Goal: Book appointment/travel/reservation

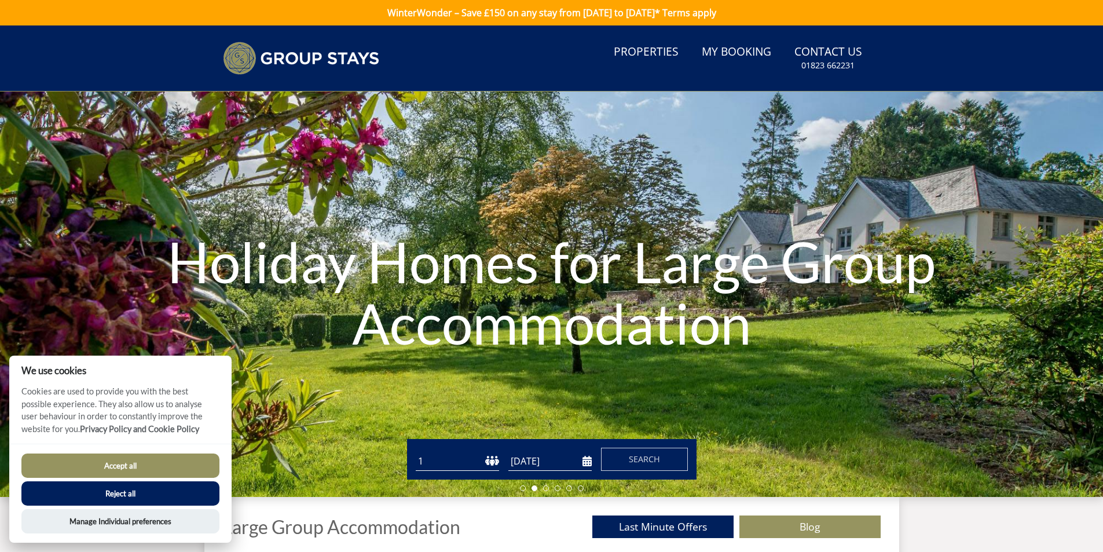
click at [583, 463] on input "[DATE]" at bounding box center [550, 461] width 83 height 19
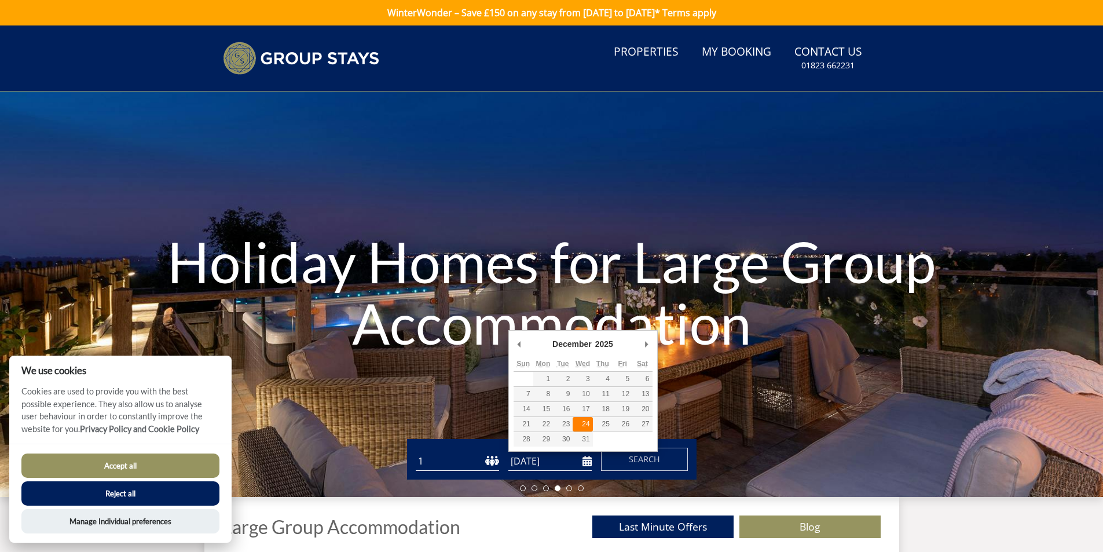
type input "[DATE]"
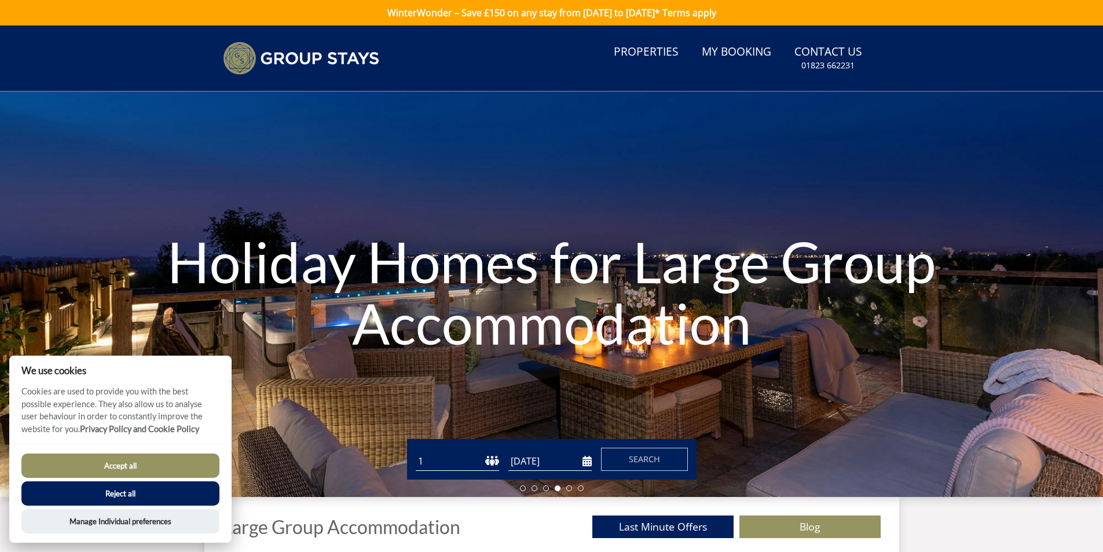
click at [439, 462] on select "1 2 3 4 5 6 7 8 9 10 11 12 13 14 15 16 17 18 19 20 21 22 23 24 25 26 27 28 29 3…" at bounding box center [457, 461] width 83 height 19
select select "21"
click at [416, 452] on select "1 2 3 4 5 6 7 8 9 10 11 12 13 14 15 16 17 18 19 20 21 22 23 24 25 26 27 28 29 3…" at bounding box center [457, 461] width 83 height 19
click at [640, 459] on span "Search" at bounding box center [644, 459] width 31 height 11
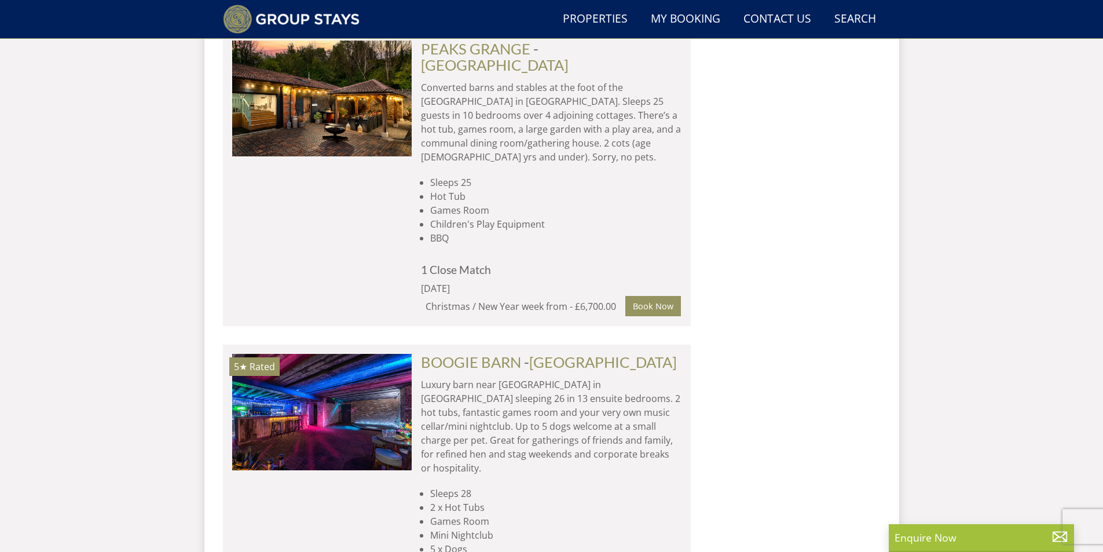
scroll to position [1813, 0]
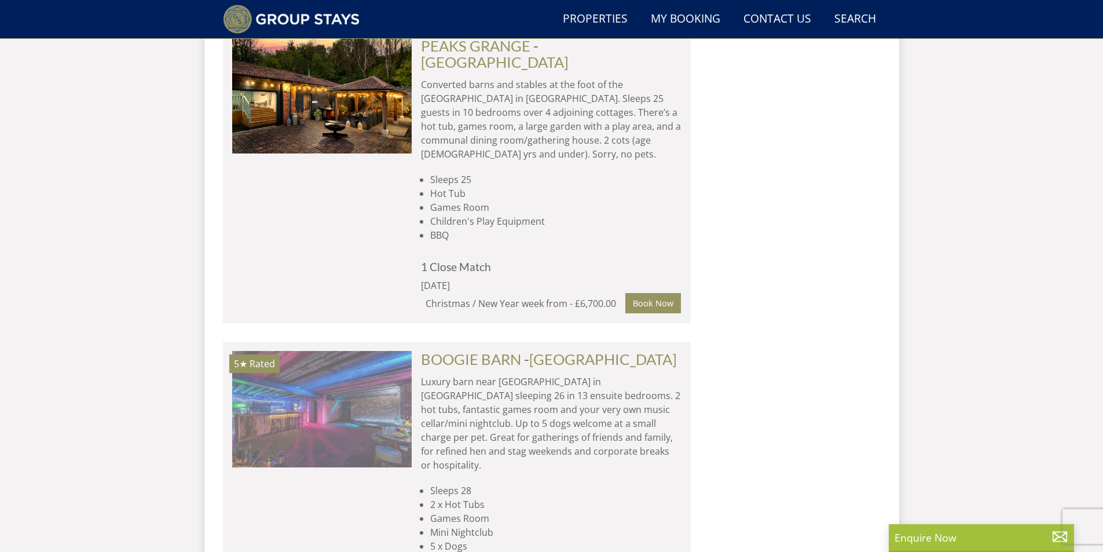
click at [332, 351] on img at bounding box center [322, 409] width 180 height 116
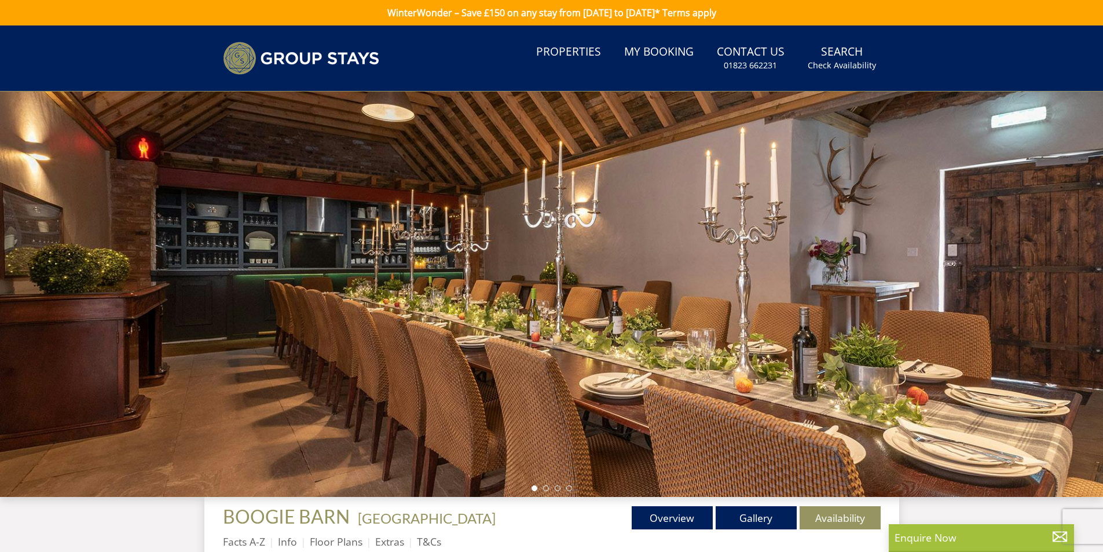
click at [1036, 293] on div at bounding box center [551, 294] width 1103 height 405
click at [766, 515] on link "Gallery" at bounding box center [756, 517] width 81 height 23
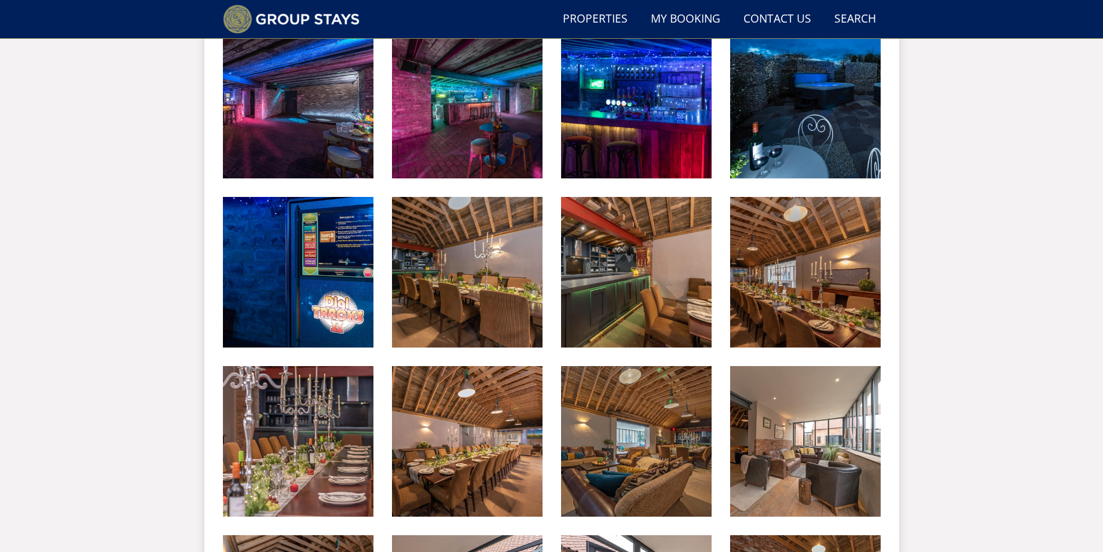
scroll to position [530, 0]
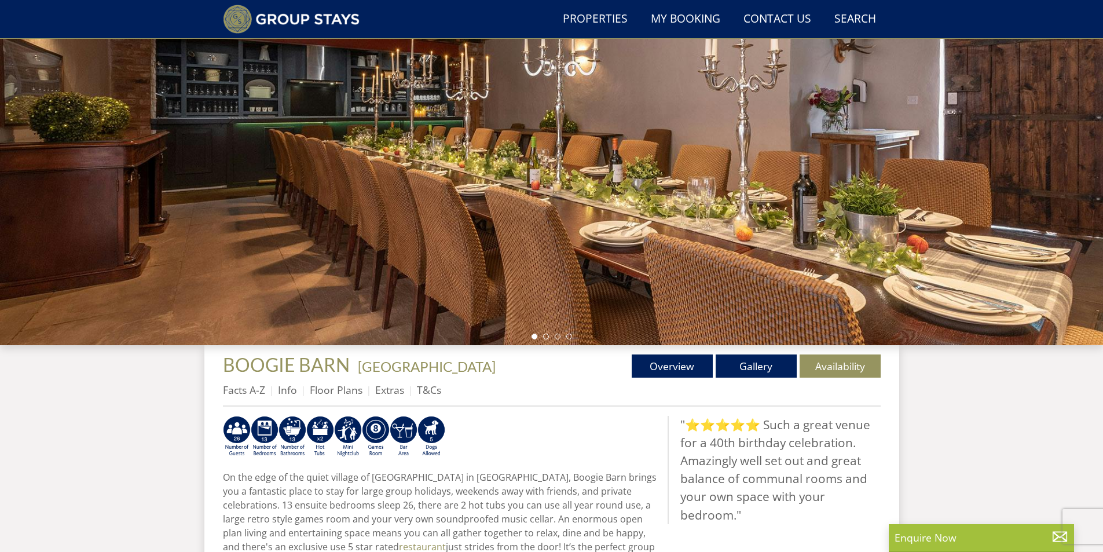
scroll to position [122, 0]
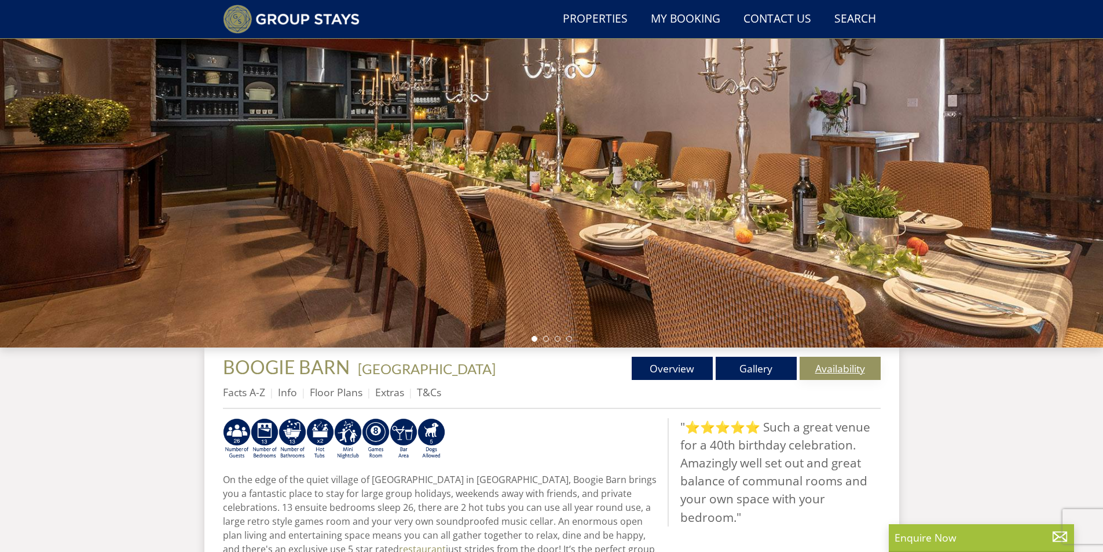
click at [830, 368] on link "Availability" at bounding box center [840, 368] width 81 height 23
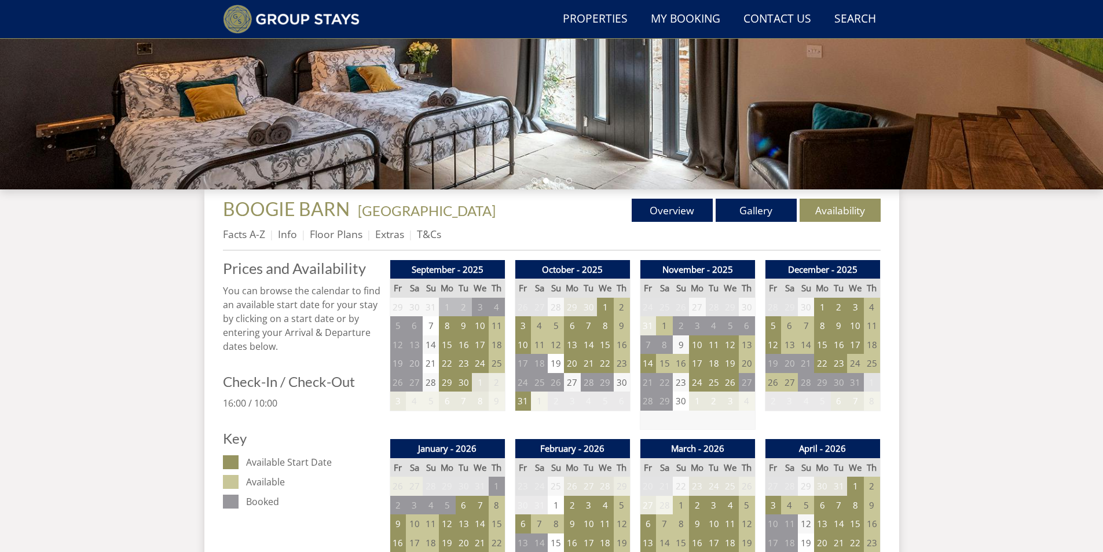
scroll to position [278, 0]
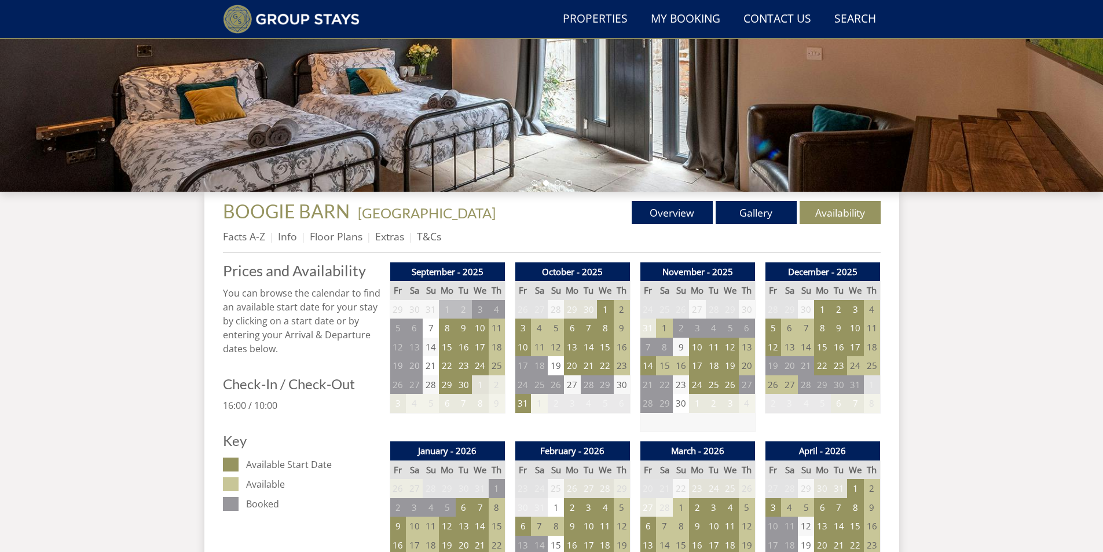
click at [853, 368] on td "24" at bounding box center [855, 365] width 16 height 19
click at [869, 367] on td "25" at bounding box center [872, 365] width 16 height 19
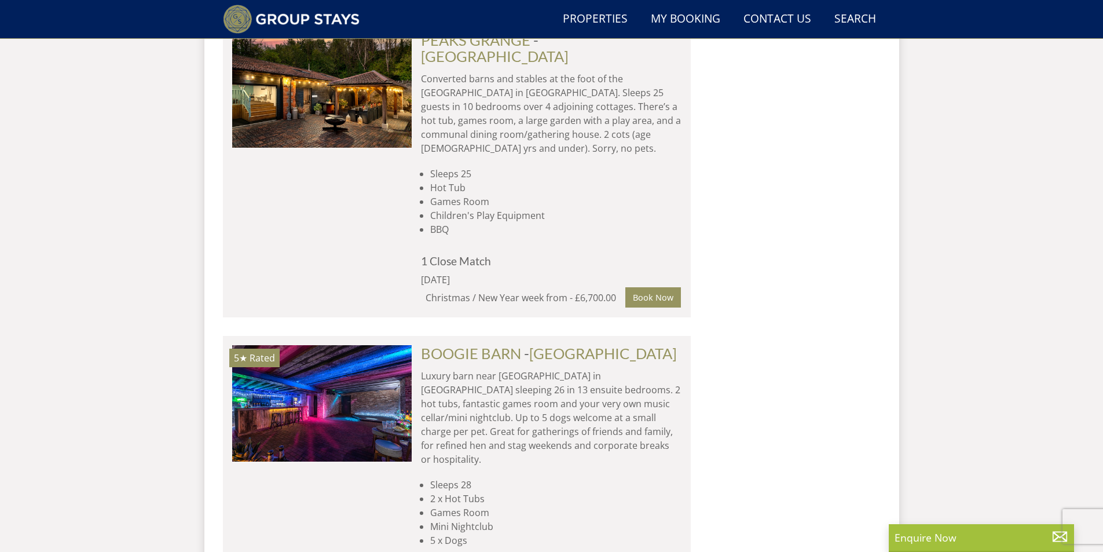
scroll to position [1824, 0]
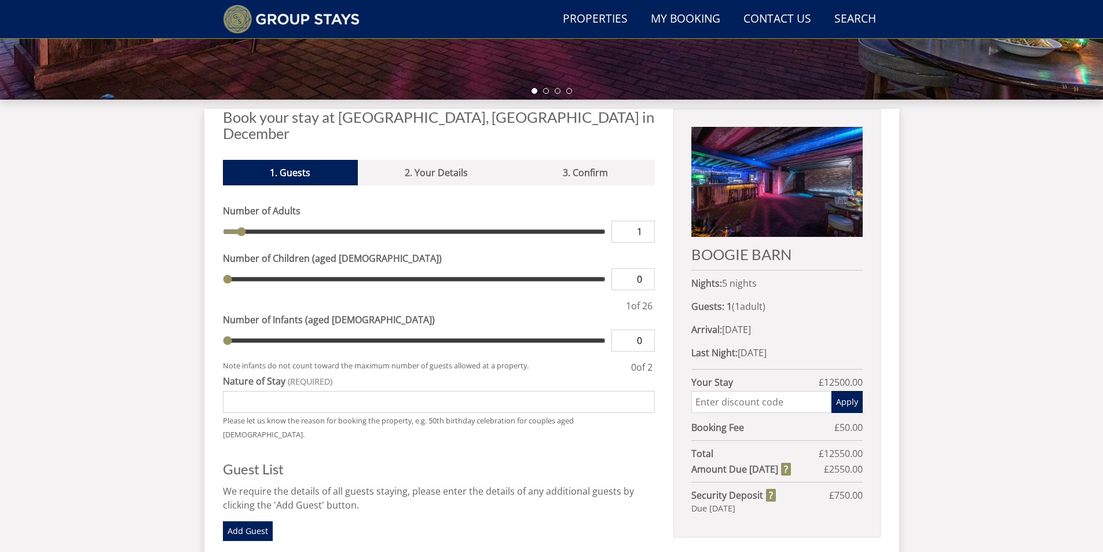
scroll to position [376, 0]
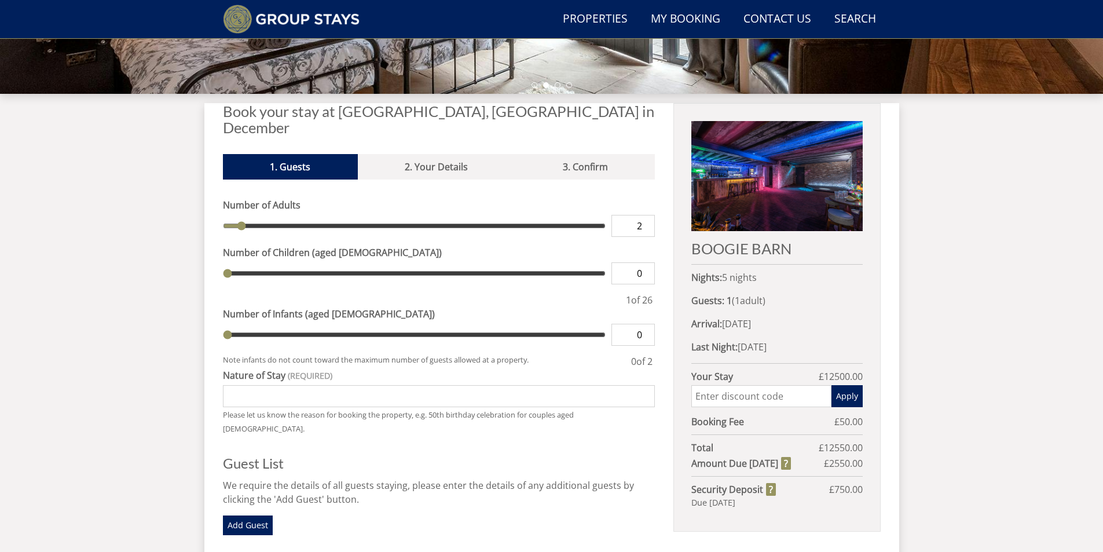
type input "2"
click at [645, 215] on input "2" at bounding box center [633, 226] width 43 height 22
type input "2"
type input "3"
click at [645, 215] on input "3" at bounding box center [633, 226] width 43 height 22
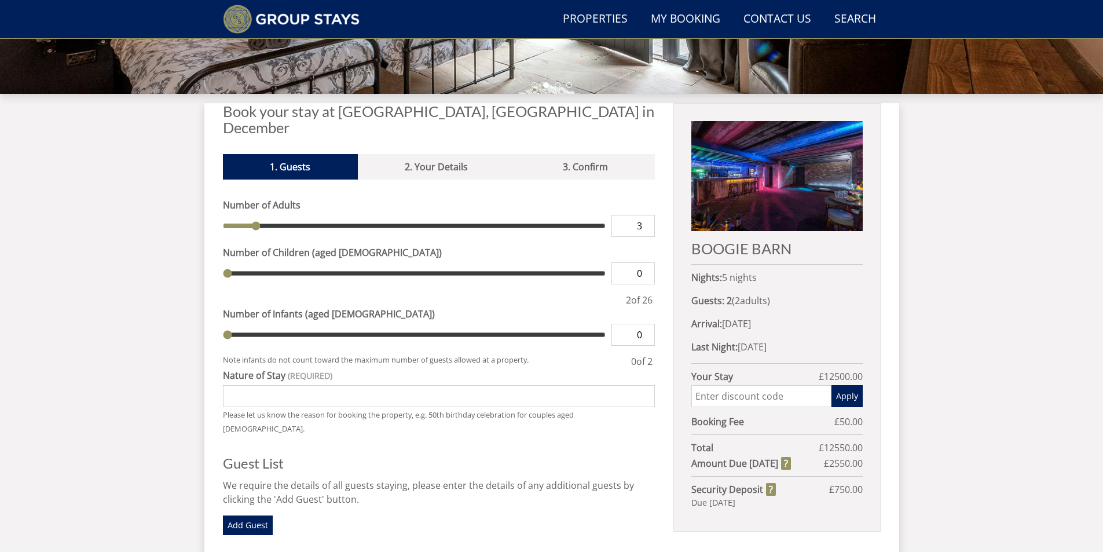
type input "3"
type input "4"
click at [645, 215] on input "4" at bounding box center [633, 226] width 43 height 22
type input "4"
type input "5"
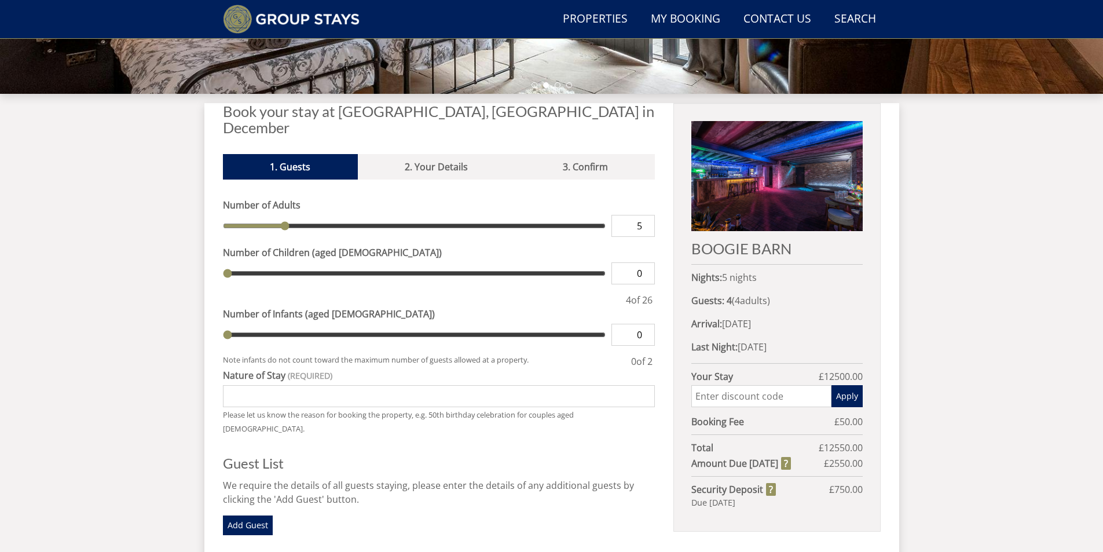
click at [645, 215] on input "5" at bounding box center [633, 226] width 43 height 22
type input "5"
type input "6"
click at [645, 215] on input "6" at bounding box center [633, 226] width 43 height 22
type input "6"
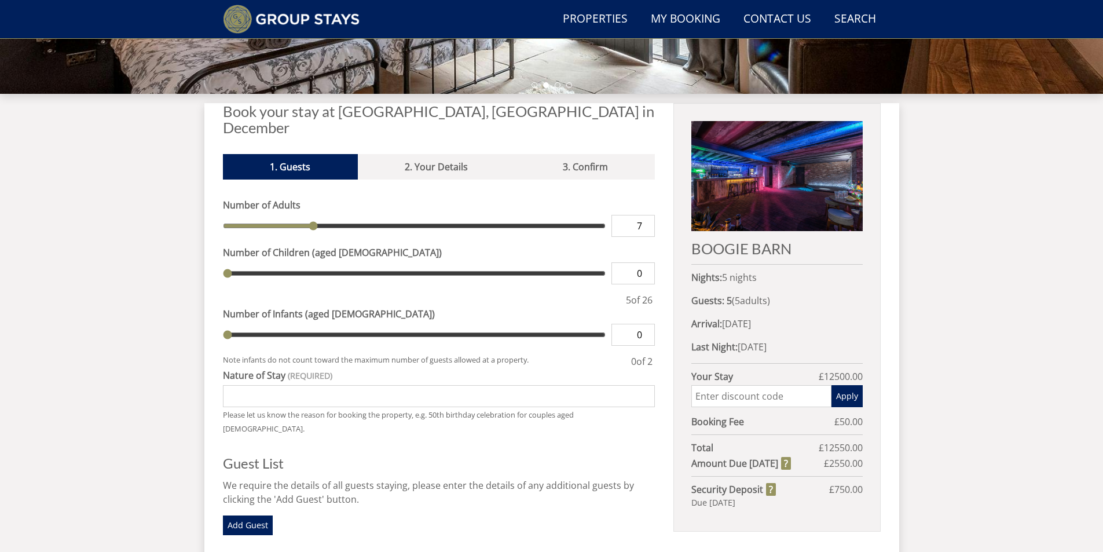
type input "7"
click at [645, 215] on input "7" at bounding box center [633, 226] width 43 height 22
type input "7"
type input "8"
click at [645, 215] on input "8" at bounding box center [633, 226] width 43 height 22
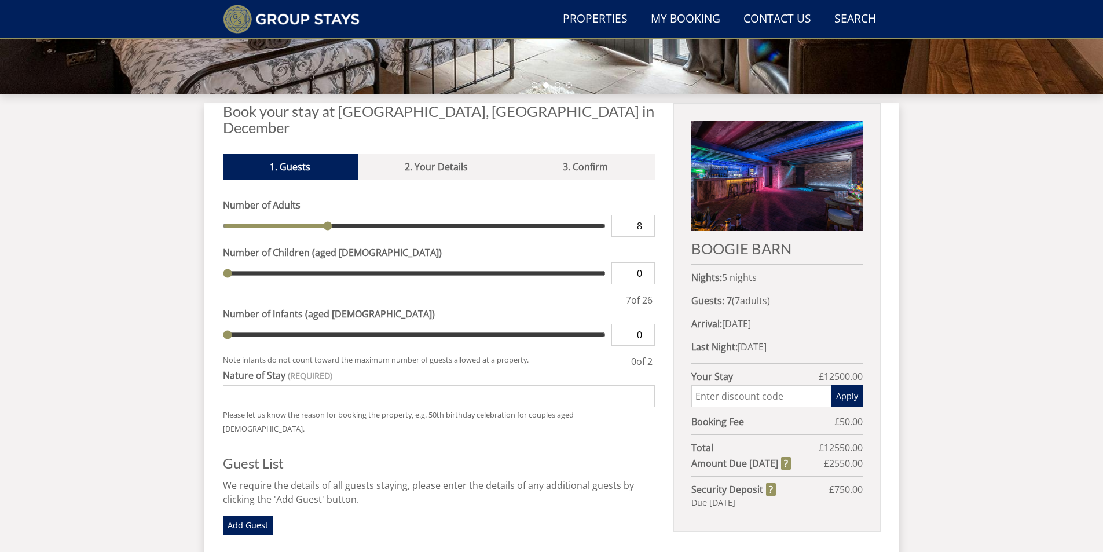
type input "8"
type input "9"
click at [645, 215] on input "9" at bounding box center [633, 226] width 43 height 22
type input "9"
type input "10"
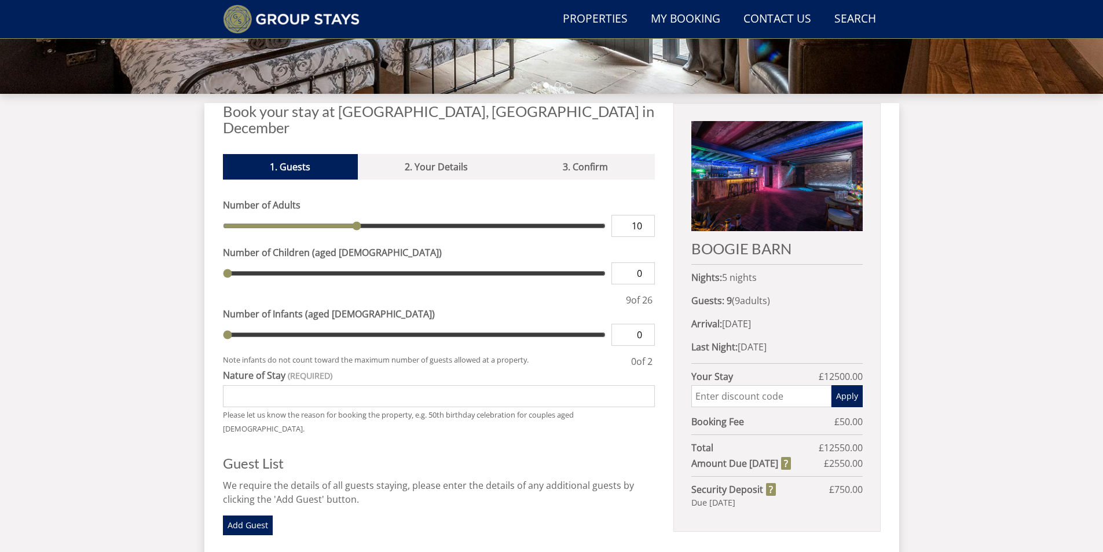
click at [645, 215] on input "10" at bounding box center [633, 226] width 43 height 22
type input "10"
type input "11"
click at [645, 215] on input "11" at bounding box center [633, 226] width 43 height 22
type input "11"
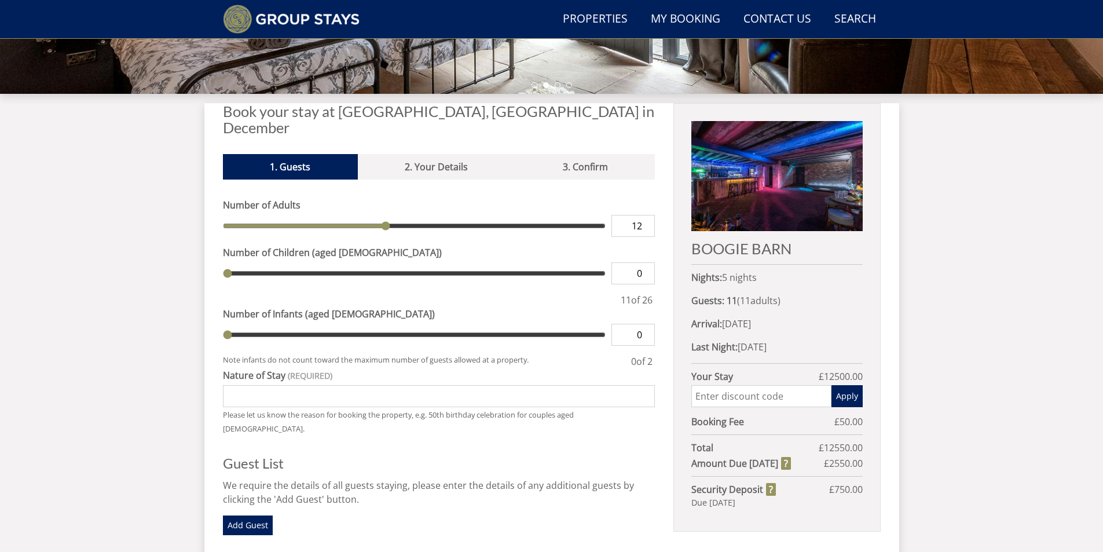
type input "12"
click at [645, 215] on input "12" at bounding box center [633, 226] width 43 height 22
type input "12"
type input "13"
click at [645, 215] on input "13" at bounding box center [633, 226] width 43 height 22
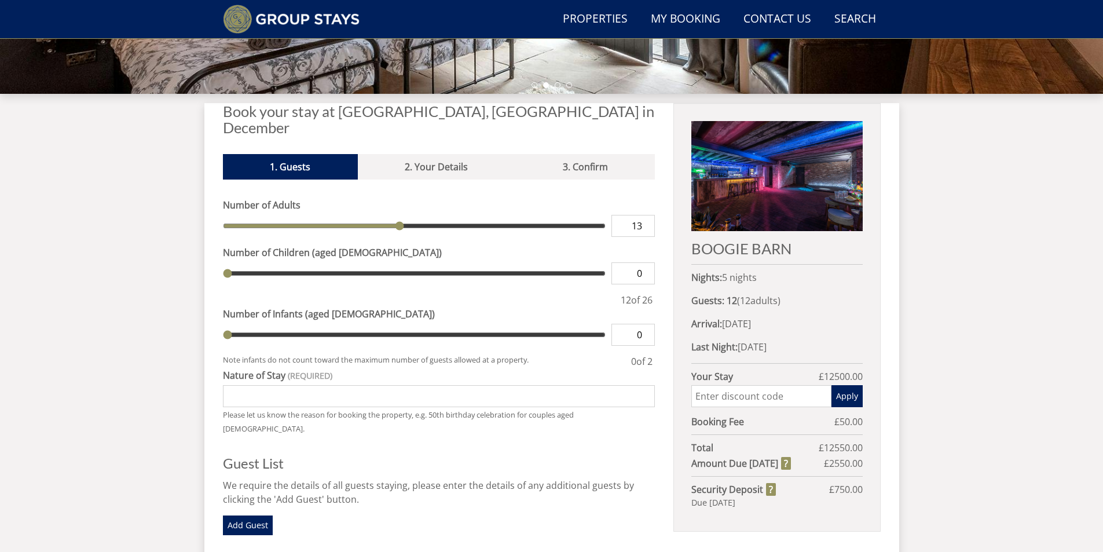
type input "13"
type input "14"
click at [645, 215] on input "14" at bounding box center [633, 226] width 43 height 22
type input "14"
type input "15"
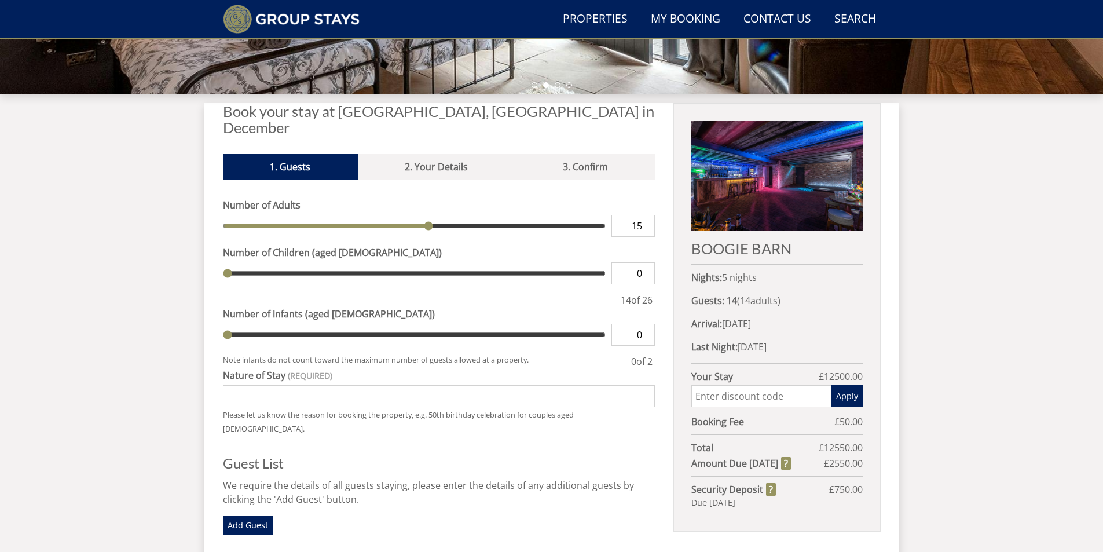
click at [645, 215] on input "15" at bounding box center [633, 226] width 43 height 22
type input "15"
type input "16"
click at [645, 215] on input "16" at bounding box center [633, 226] width 43 height 22
type input "16"
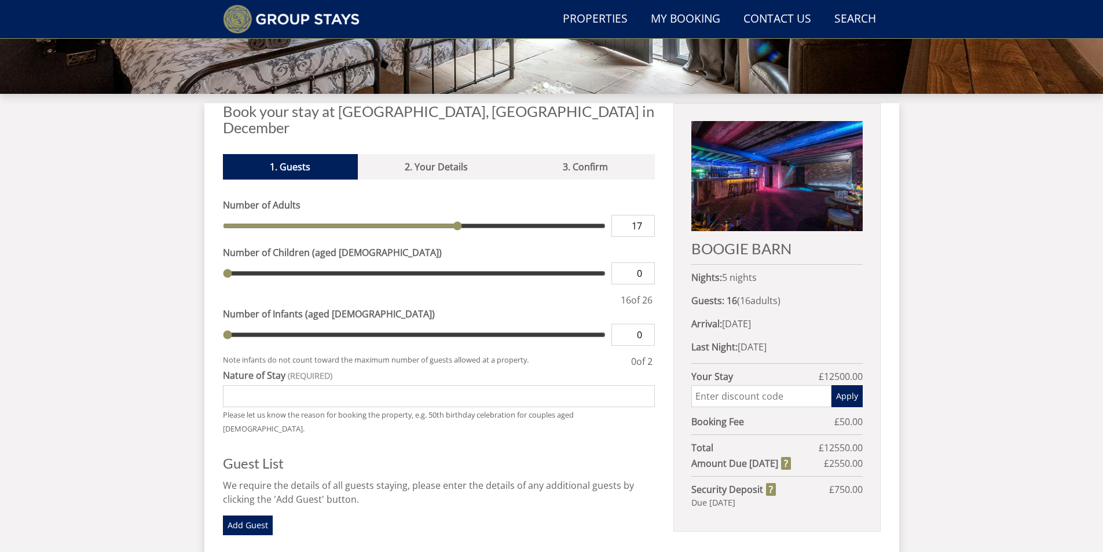
type input "17"
click at [645, 215] on input "17" at bounding box center [633, 226] width 43 height 22
type input "17"
type input "18"
click at [645, 215] on input "18" at bounding box center [633, 226] width 43 height 22
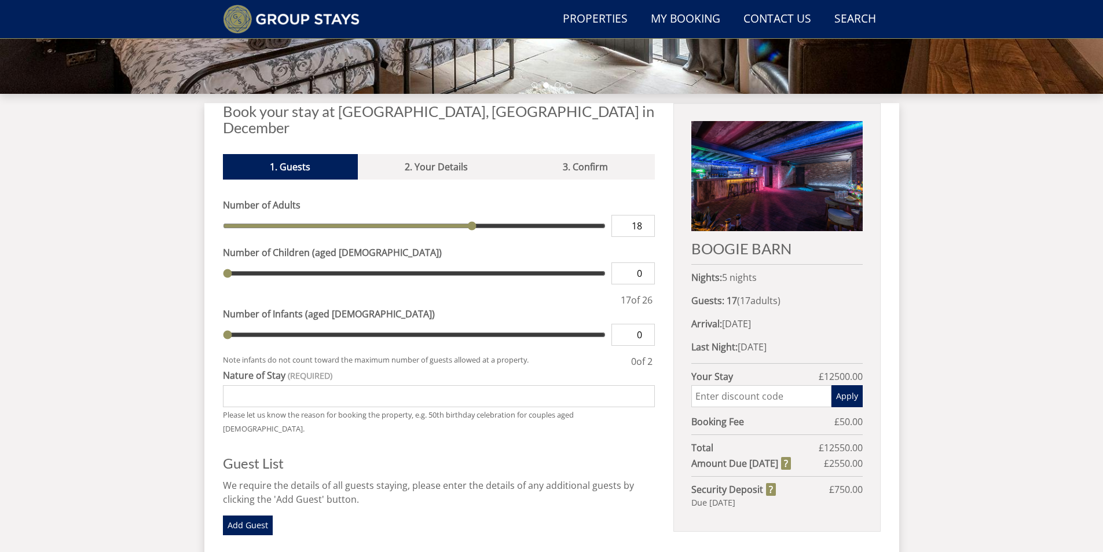
type input "18"
type input "19"
click at [645, 215] on input "19" at bounding box center [633, 226] width 43 height 22
type input "19"
type input "20"
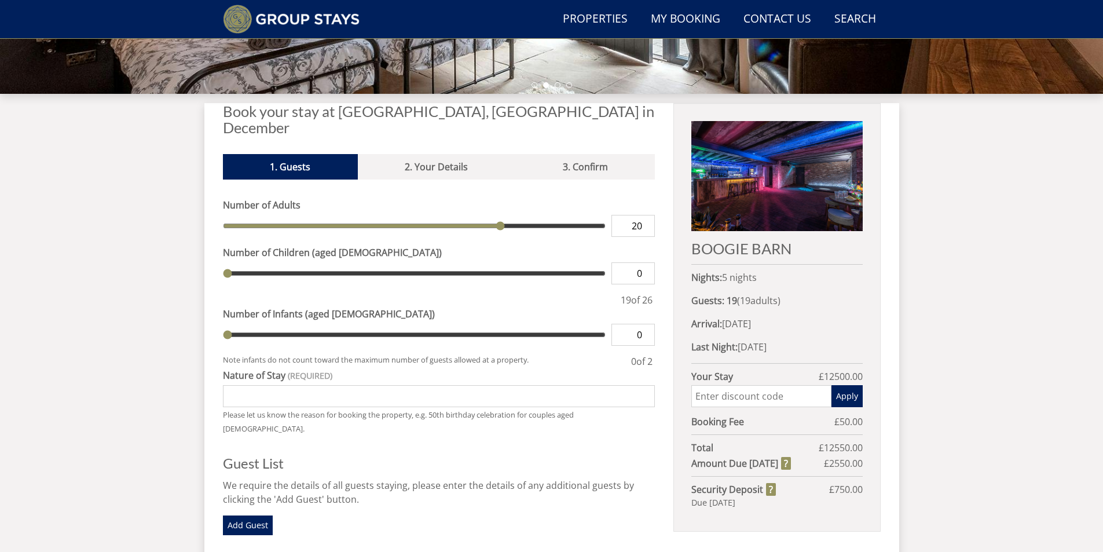
click at [645, 215] on input "20" at bounding box center [633, 226] width 43 height 22
type input "20"
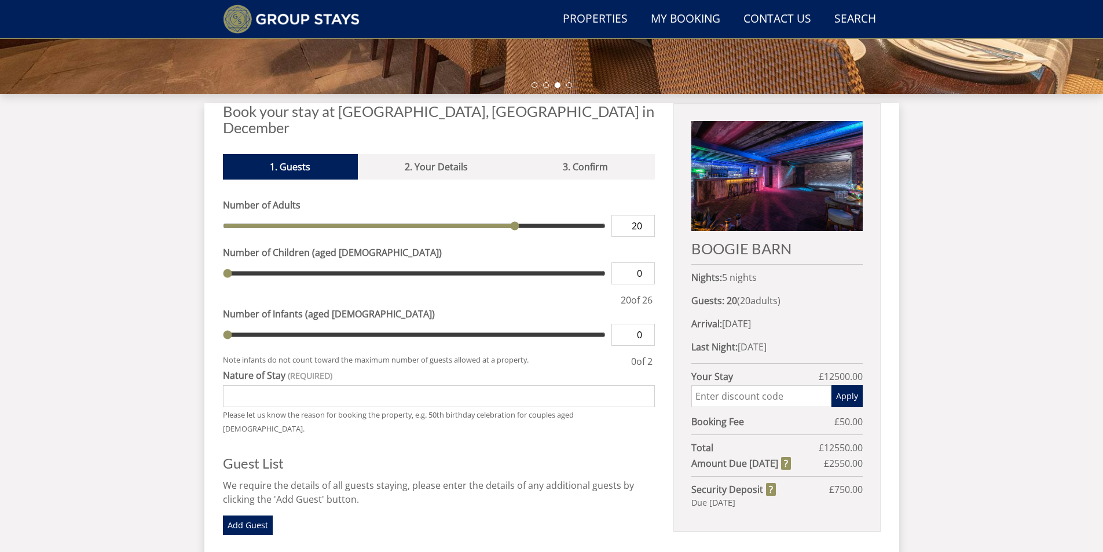
click button "Make Provisional Booking" at bounding box center [0, 0] width 0 height 0
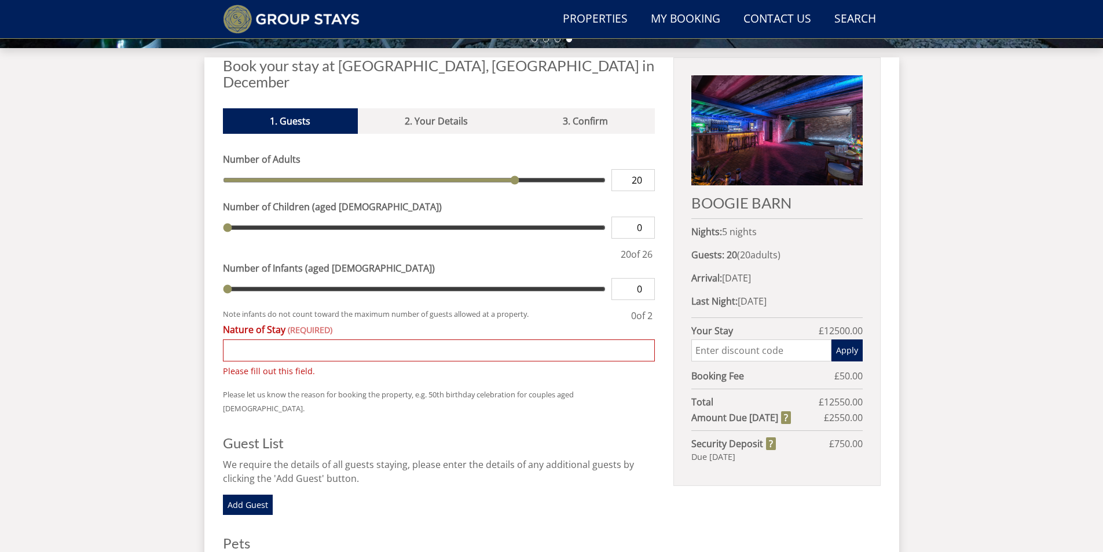
scroll to position [416, 0]
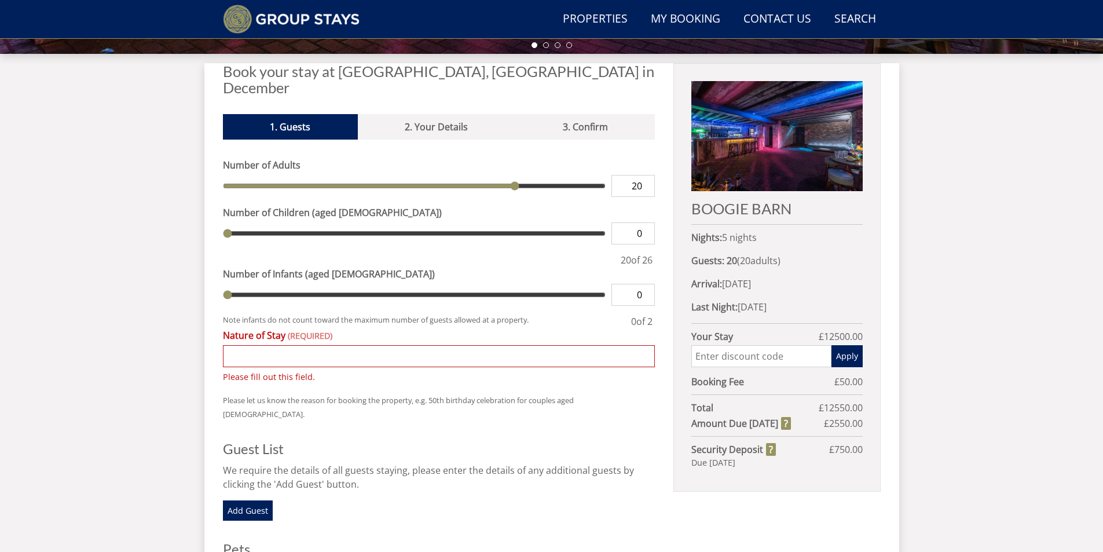
click at [251, 345] on input "Nature of Stay" at bounding box center [439, 356] width 433 height 22
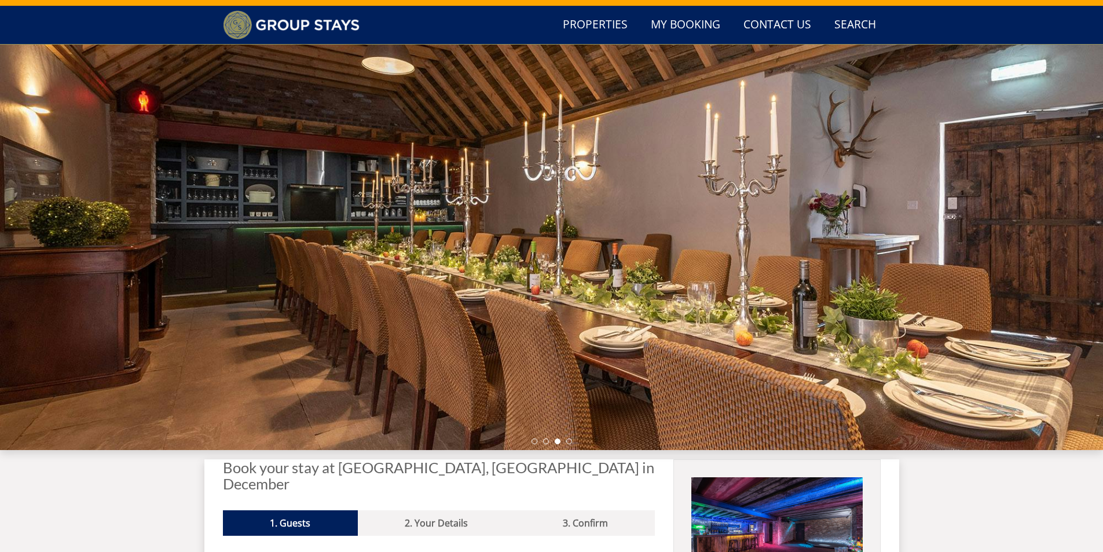
scroll to position [0, 0]
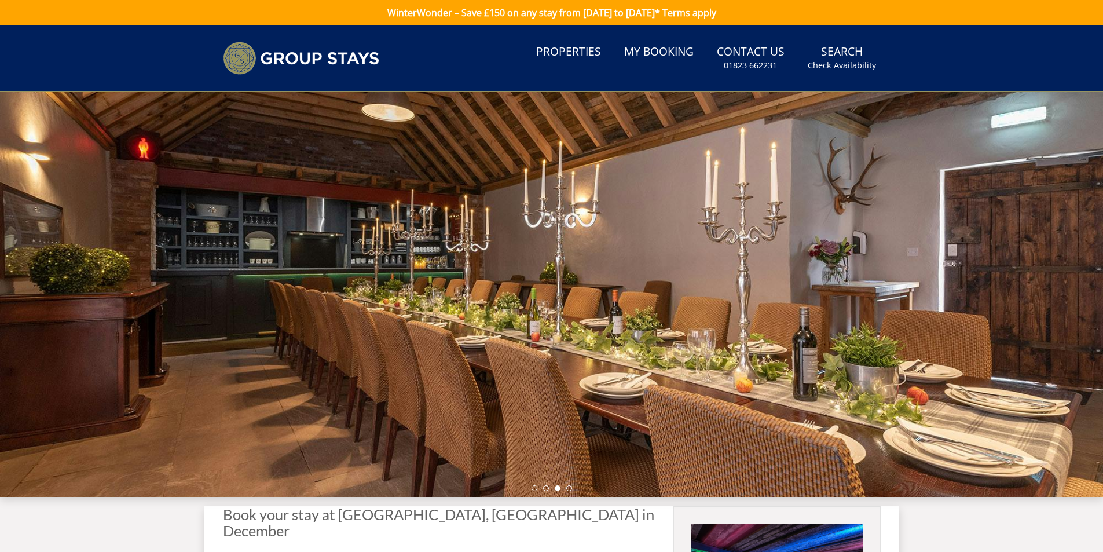
click at [486, 257] on div at bounding box center [551, 294] width 1103 height 405
click at [571, 54] on link "Properties" at bounding box center [569, 52] width 74 height 26
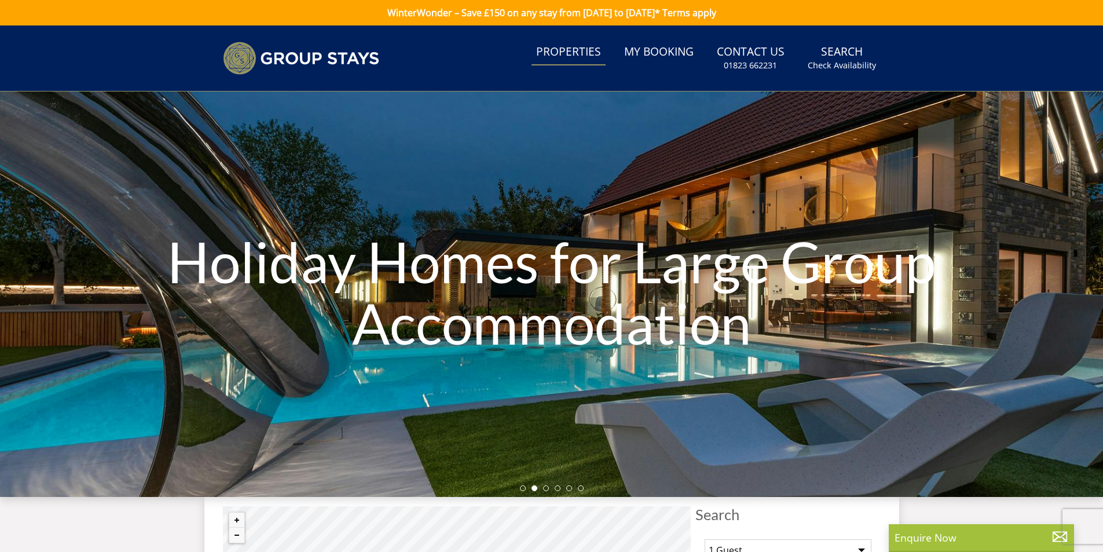
click at [411, 237] on h1 "Holiday Homes for Large Group Accommodation" at bounding box center [552, 292] width 773 height 169
drag, startPoint x: 466, startPoint y: 394, endPoint x: 462, endPoint y: 264, distance: 129.8
click at [465, 276] on div "Holiday Homes for Large Group Accommodation" at bounding box center [551, 294] width 1103 height 405
